Goal: Communication & Community: Answer question/provide support

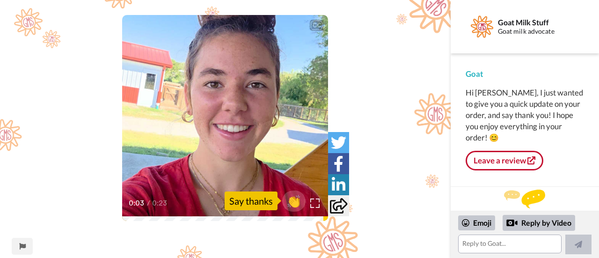
scroll to position [52, 0]
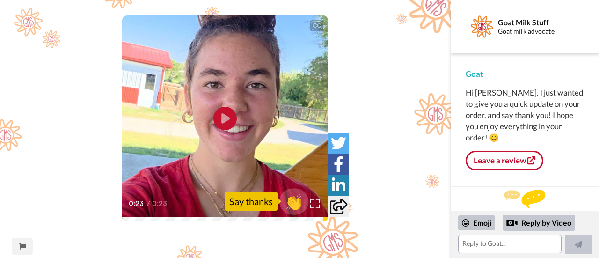
click at [297, 205] on span "👏" at bounding box center [293, 201] width 29 height 19
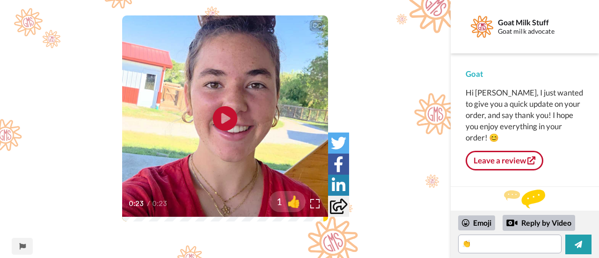
click at [224, 116] on icon "Play/Pause" at bounding box center [225, 118] width 25 height 44
click at [470, 222] on div "Emoji" at bounding box center [476, 222] width 37 height 15
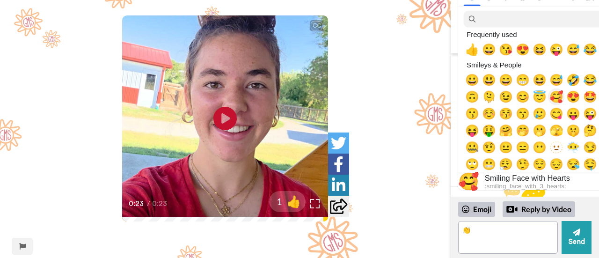
click at [557, 99] on span "🥰" at bounding box center [556, 96] width 14 height 13
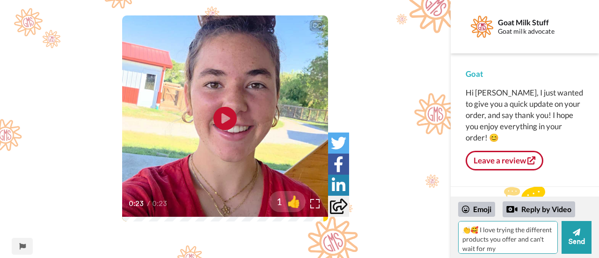
click at [541, 239] on textarea "👏🥰 I love trying the different products you offer and can't wait for my" at bounding box center [508, 237] width 100 height 33
click at [522, 247] on textarea "👏🥰 I love trying the different products you offer, and can't wait for my" at bounding box center [508, 237] width 100 height 33
click at [463, 237] on textarea "👏🥰 I love trying the different products you offer, and can't wait for my order …" at bounding box center [508, 237] width 100 height 33
click at [467, 237] on textarea "👏🥰 I love trying the different products you offer, and can't wait for my order …" at bounding box center [508, 237] width 100 height 33
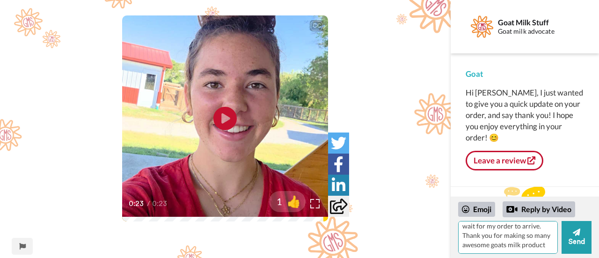
click at [486, 245] on textarea "👏🥰 I love trying the different products you offer, and can't wait for my order …" at bounding box center [508, 237] width 100 height 33
type textarea "👏🥰 I love trying the different products you offer, and can't wait for my order …"
click at [573, 240] on button "Send" at bounding box center [576, 237] width 30 height 33
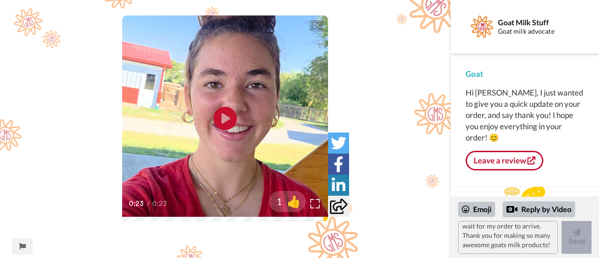
scroll to position [0, 0]
